Goal: Information Seeking & Learning: Learn about a topic

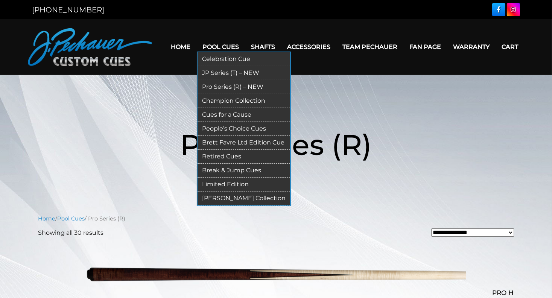
click at [220, 70] on link "JP Series (T) – NEW" at bounding box center [244, 73] width 93 height 14
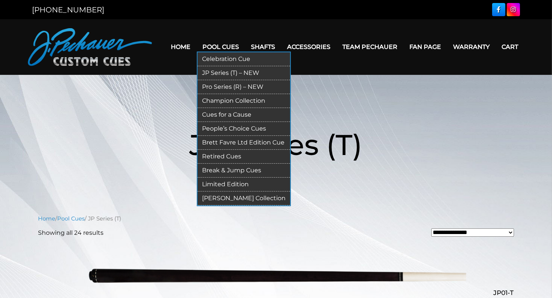
click at [221, 112] on link "Cues for a Cause" at bounding box center [244, 115] width 93 height 14
click at [226, 128] on link "People’s Choice Cues" at bounding box center [244, 129] width 93 height 14
click at [216, 155] on link "Retired Cues" at bounding box center [244, 157] width 93 height 14
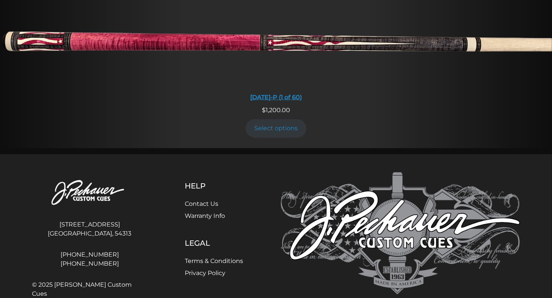
scroll to position [704, 0]
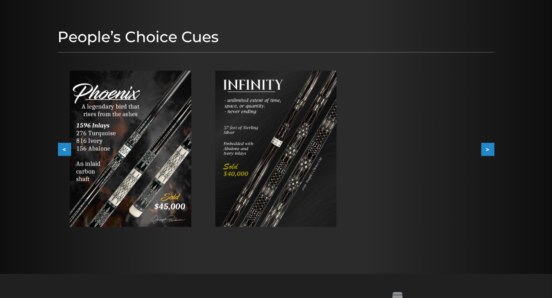
scroll to position [80, 0]
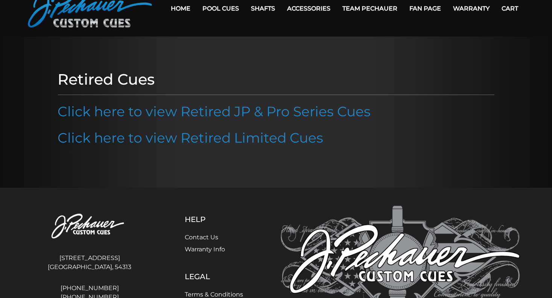
scroll to position [99, 0]
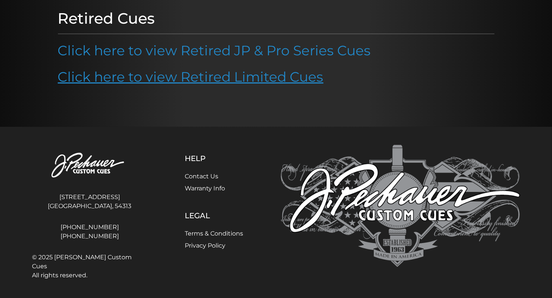
click at [196, 76] on link "Click here to view Retired Limited Cues" at bounding box center [191, 77] width 266 height 17
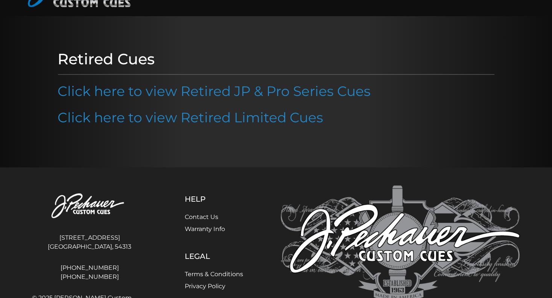
scroll to position [0, 0]
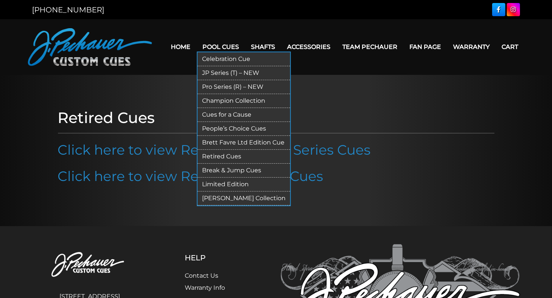
click at [223, 57] on link "Celebration Cue" at bounding box center [244, 59] width 93 height 14
click at [218, 73] on link "JP Series (T) – NEW" at bounding box center [244, 73] width 93 height 14
click at [221, 84] on link "Pro Series (R) – NEW" at bounding box center [244, 87] width 93 height 14
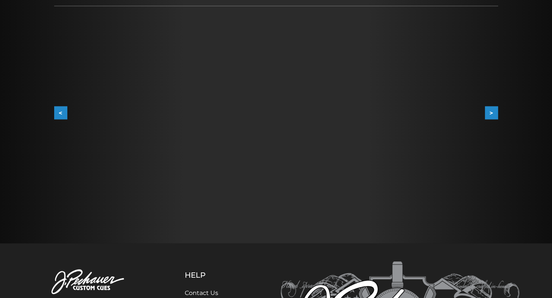
scroll to position [124, 0]
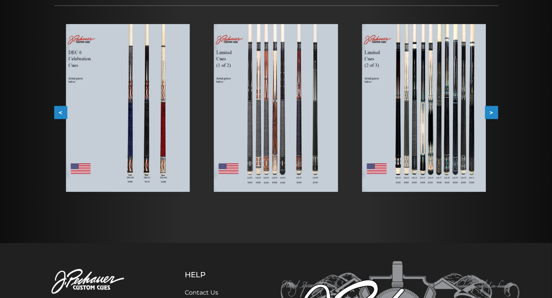
click at [262, 119] on img at bounding box center [276, 108] width 124 height 168
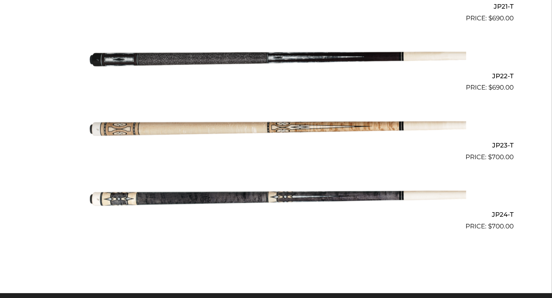
scroll to position [1675, 0]
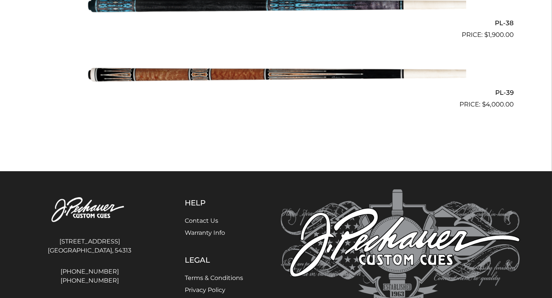
scroll to position [2258, 0]
